Goal: Information Seeking & Learning: Learn about a topic

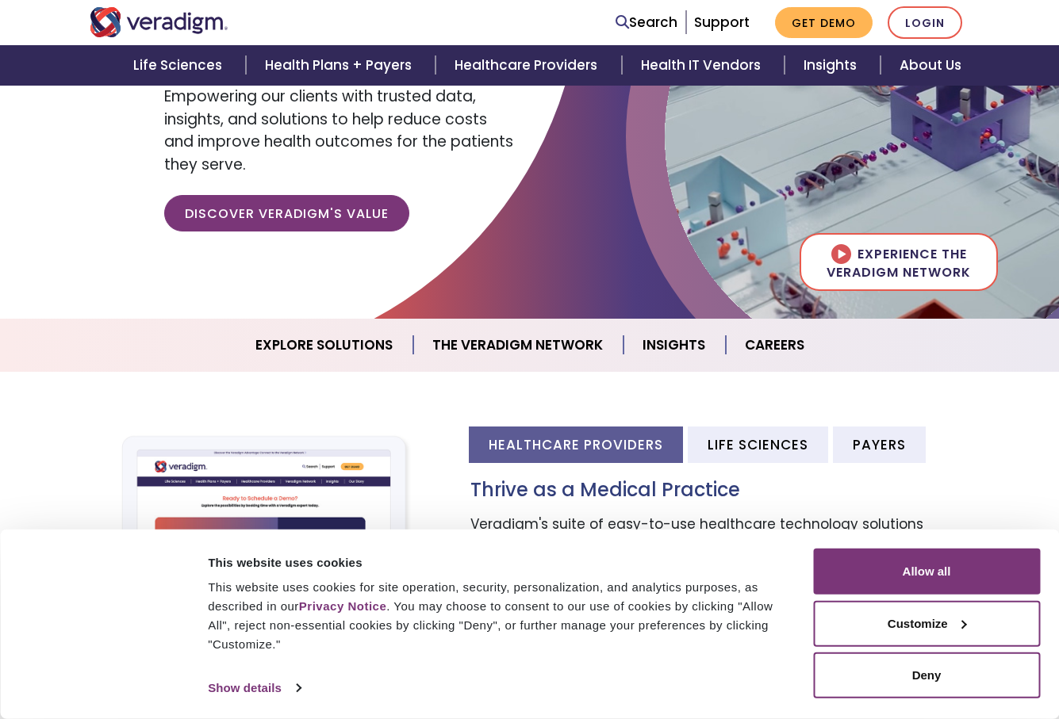
scroll to position [218, 0]
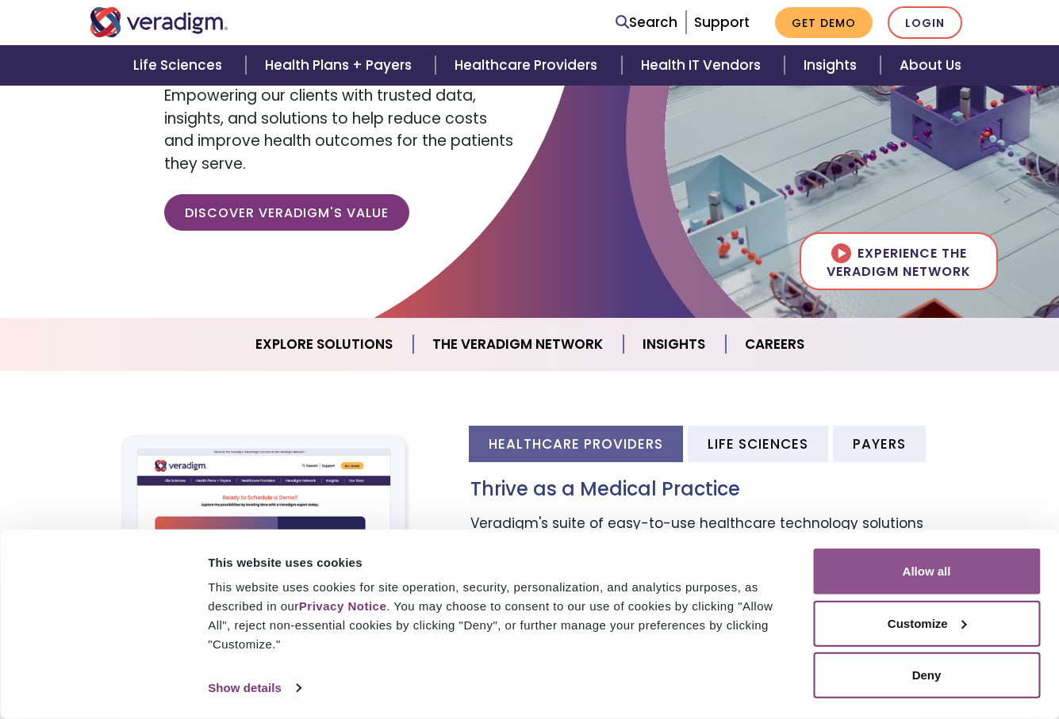
click at [859, 562] on button "Allow all" at bounding box center [926, 572] width 227 height 46
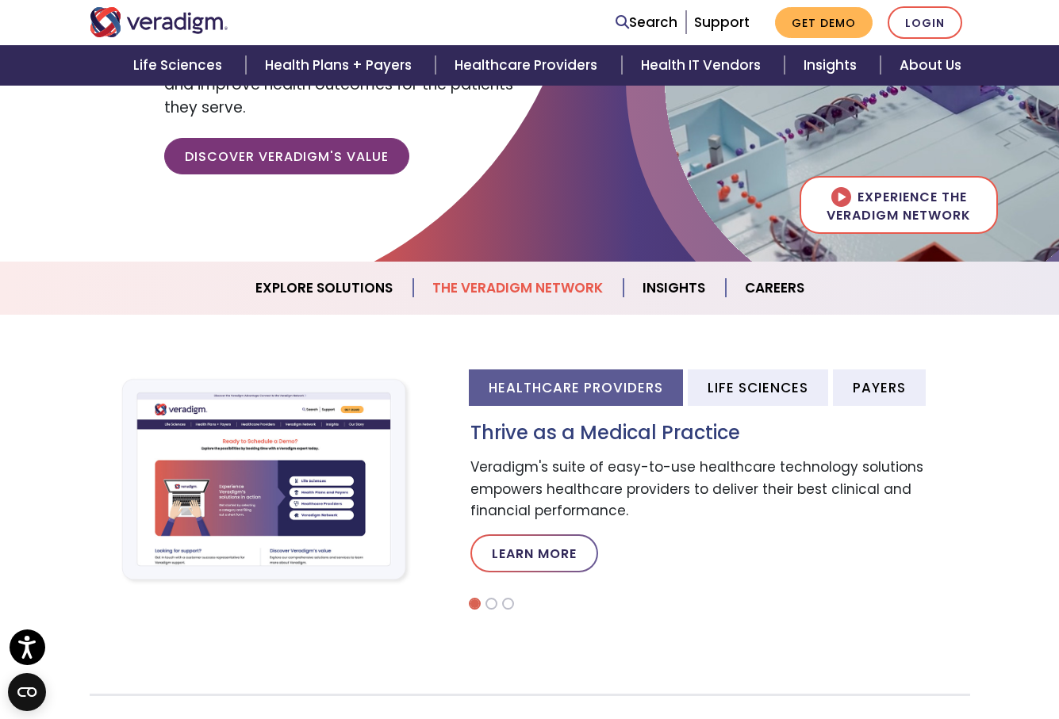
scroll to position [276, 0]
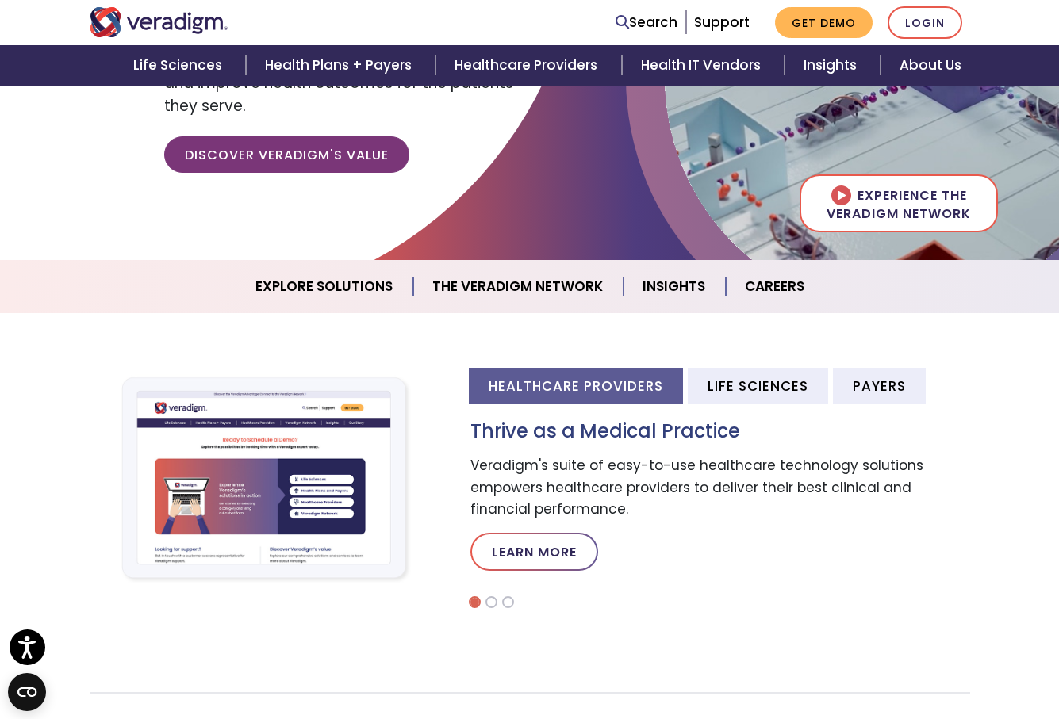
click at [473, 447] on div "Thrive as a Medical Practice Veradigm's suite of easy-to-use healthcare technol…" at bounding box center [719, 502] width 523 height 164
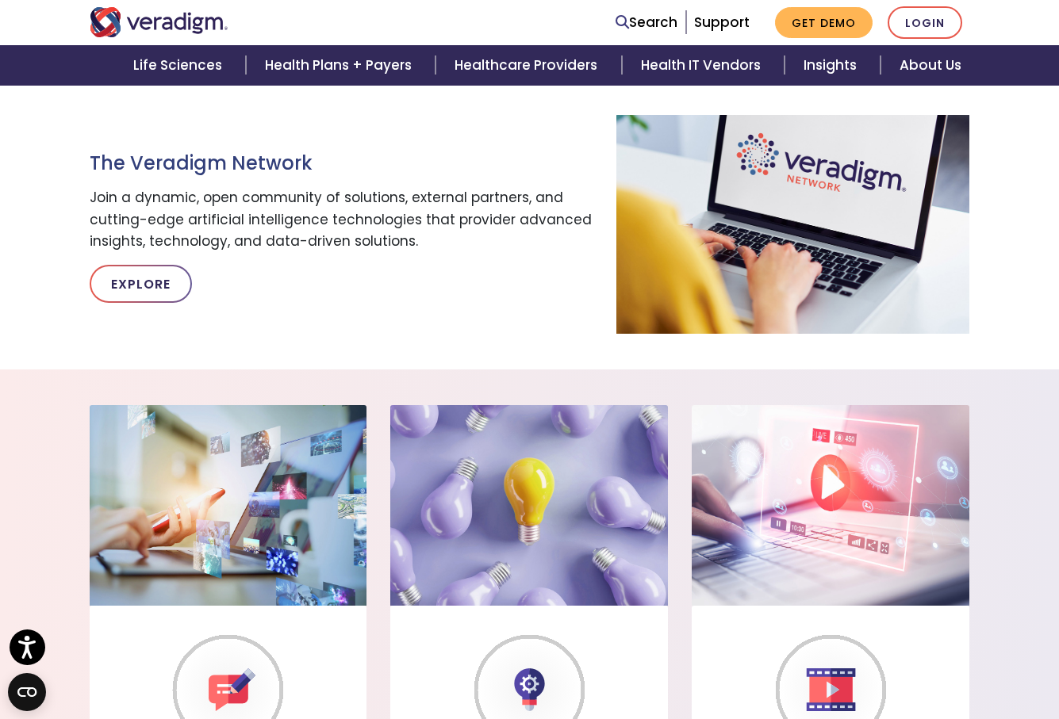
scroll to position [0, 0]
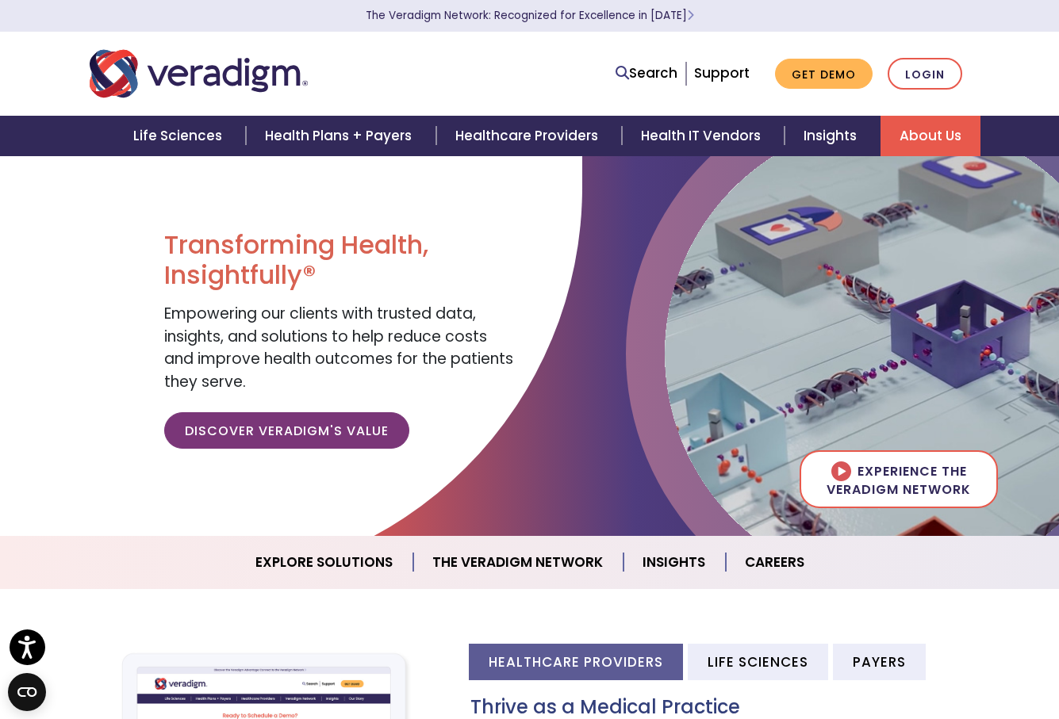
click at [911, 141] on link "About Us" at bounding box center [930, 136] width 100 height 40
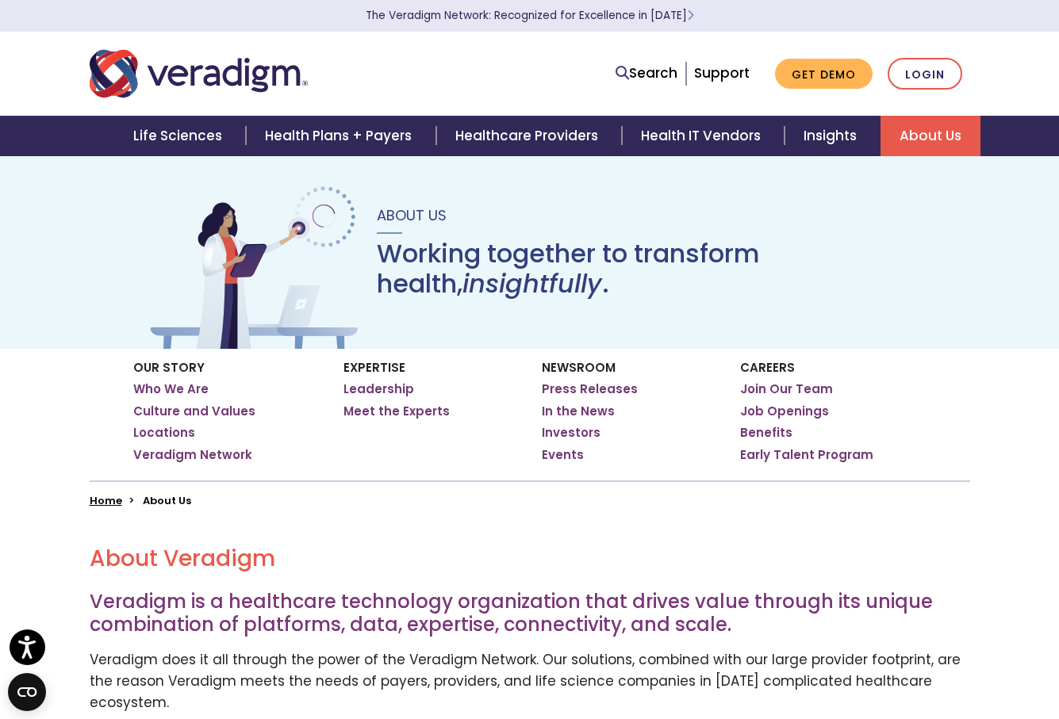
click at [921, 132] on link "About Us" at bounding box center [930, 136] width 100 height 40
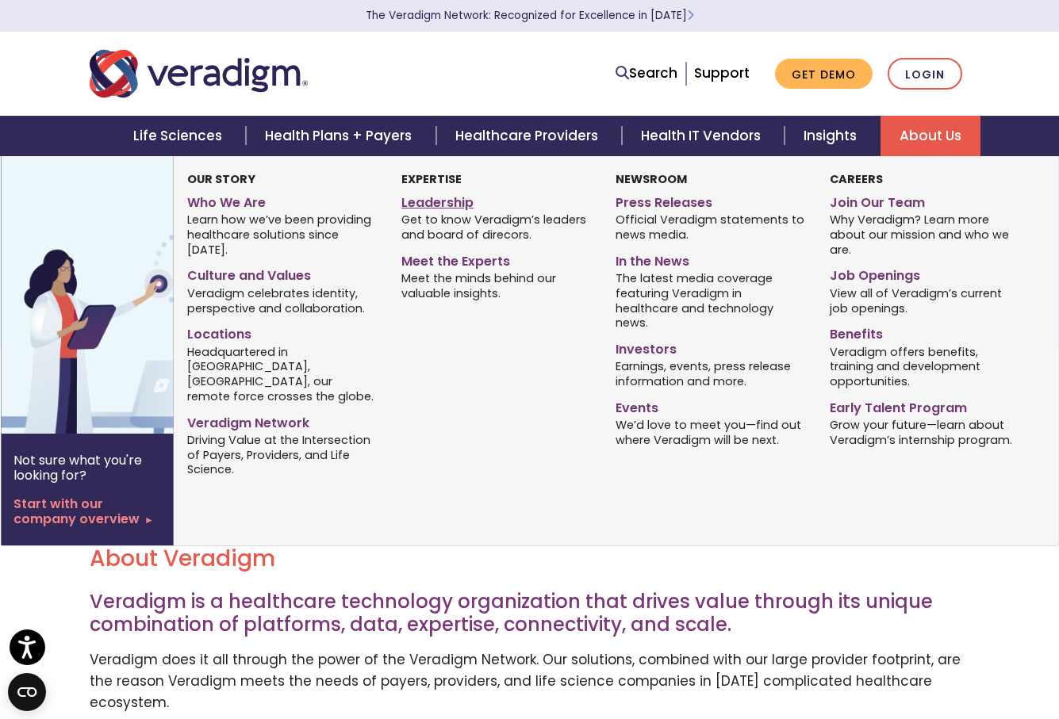
click at [426, 203] on link "Leadership" at bounding box center [496, 200] width 190 height 23
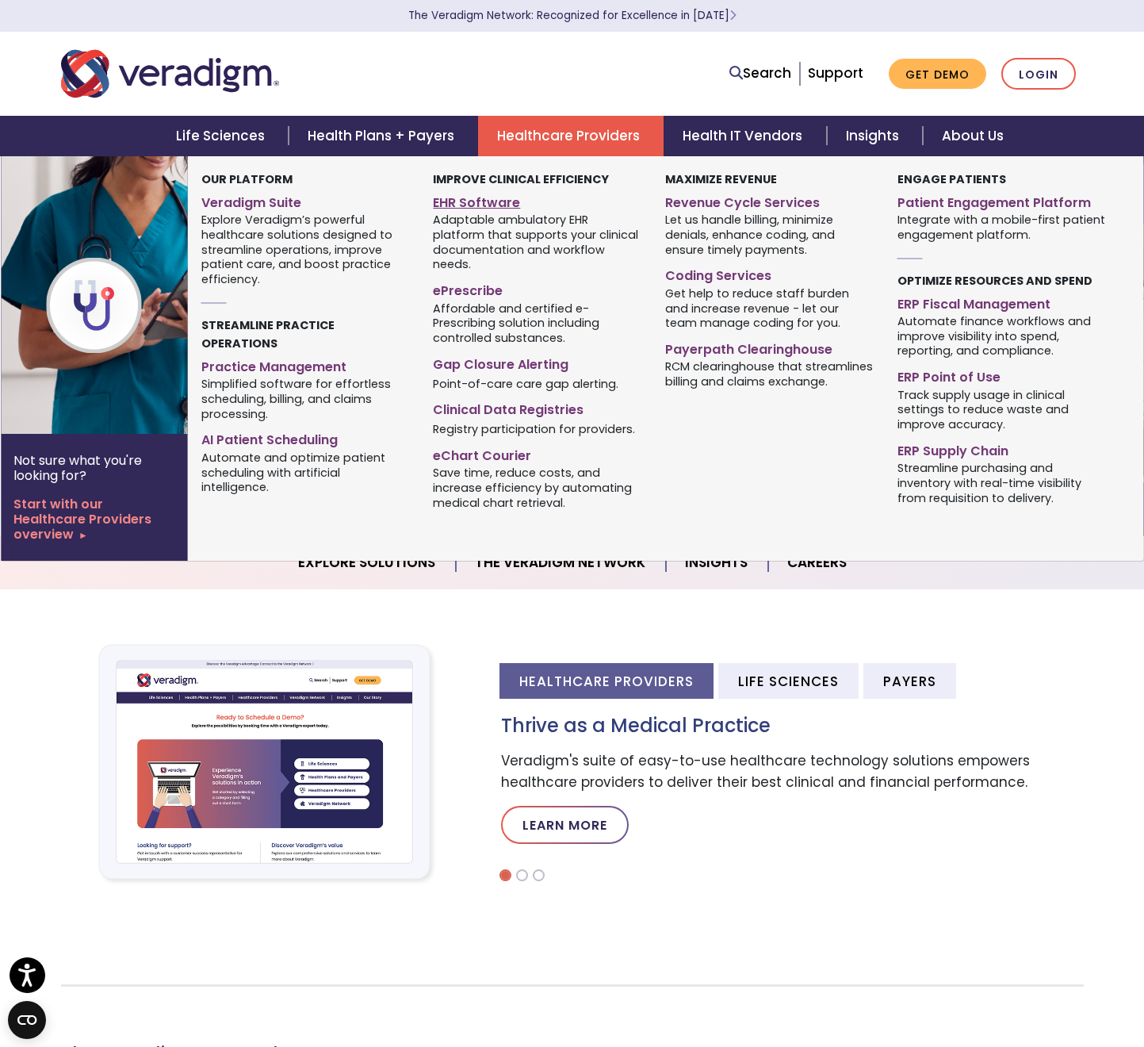
click at [493, 201] on link "EHR Software" at bounding box center [537, 200] width 209 height 23
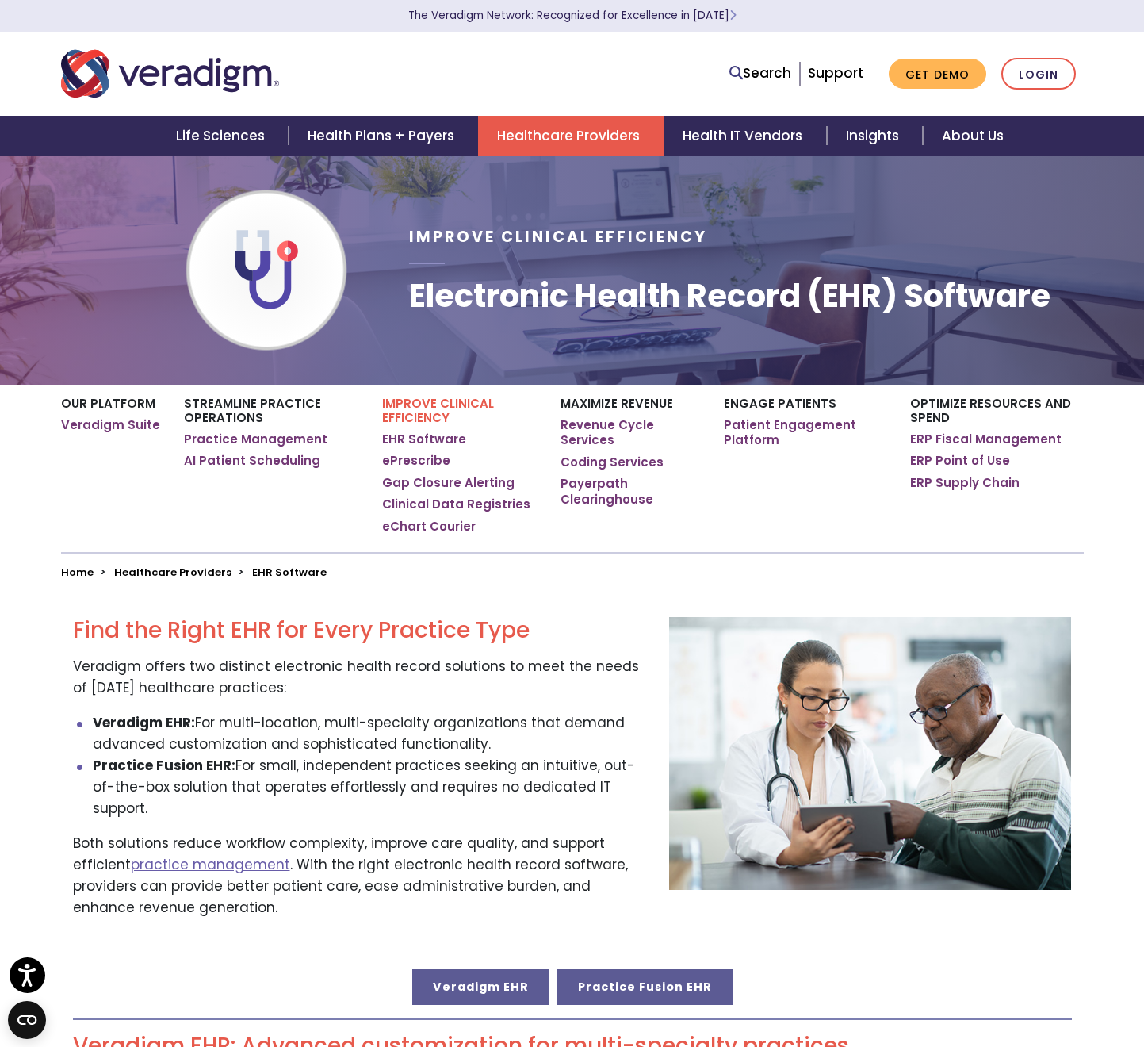
click at [633, 969] on link "Practice Fusion EHR" at bounding box center [645, 986] width 175 height 35
click at [486, 969] on link "Veradigm EHR" at bounding box center [480, 986] width 137 height 35
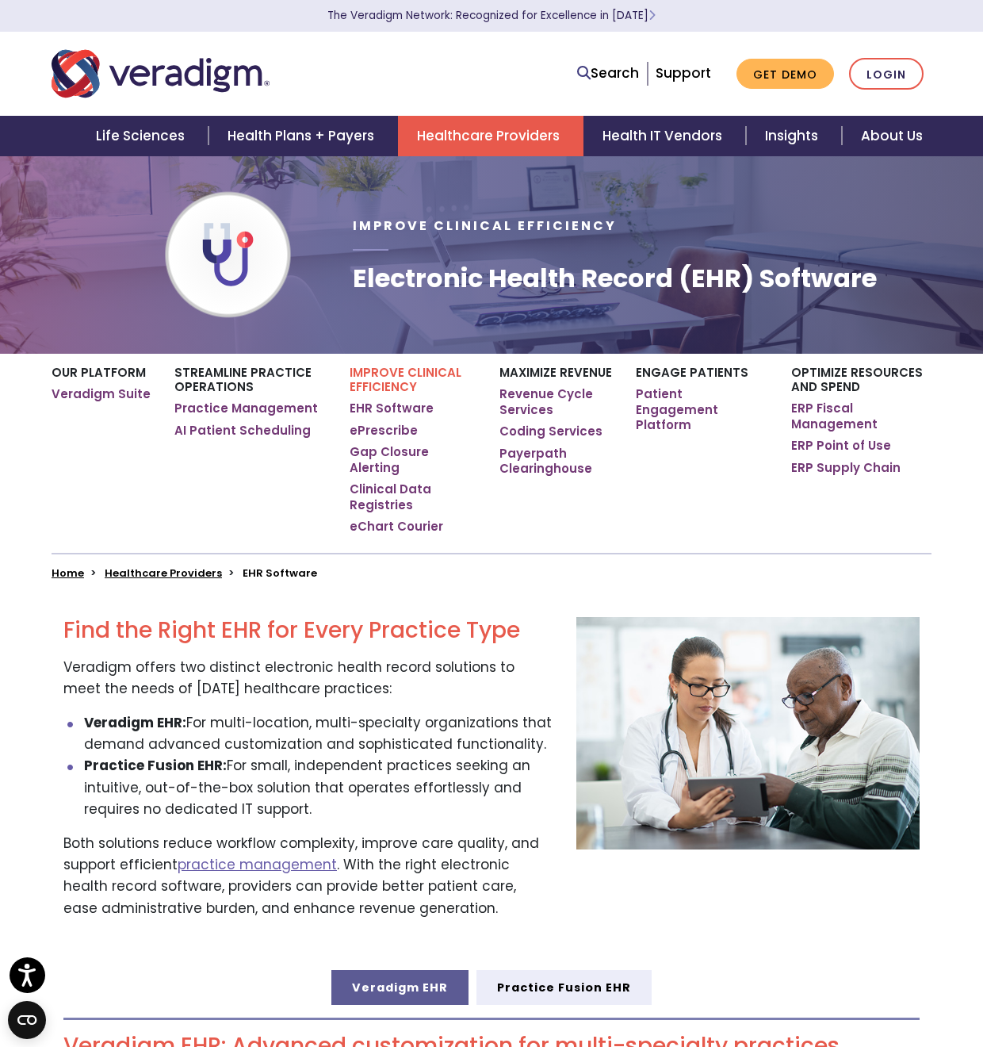
click at [442, 68] on div "Search Support Get Demo Login" at bounding box center [679, 74] width 527 height 33
